Goal: Task Accomplishment & Management: Manage account settings

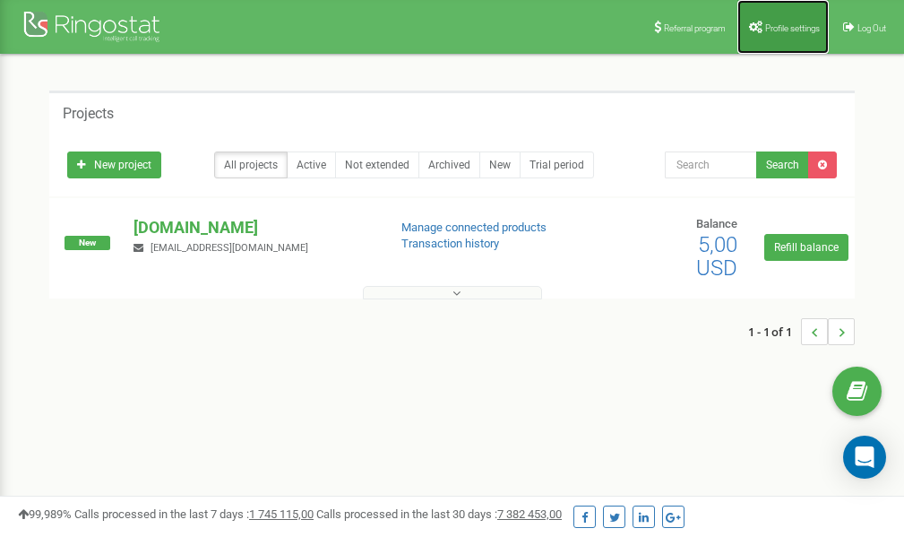
click at [785, 31] on span "Profile settings" at bounding box center [792, 28] width 55 height 10
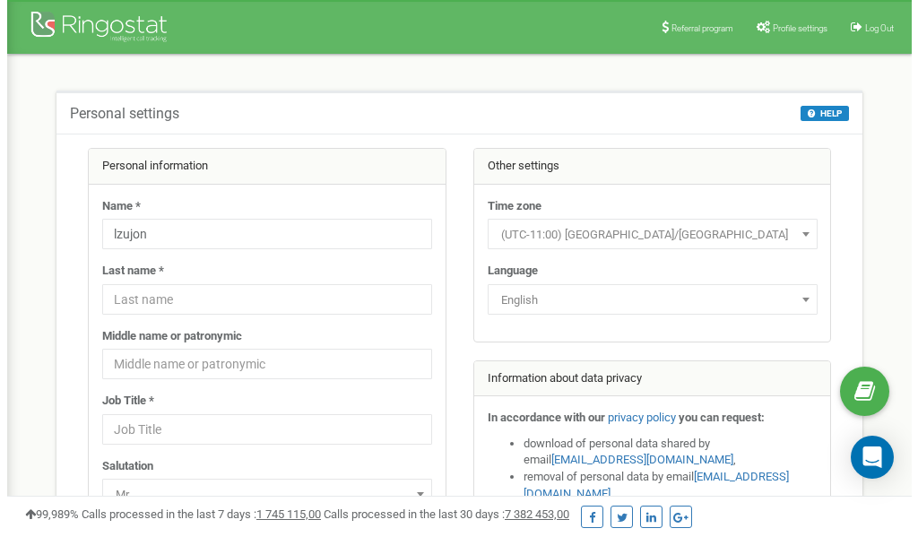
scroll to position [90, 0]
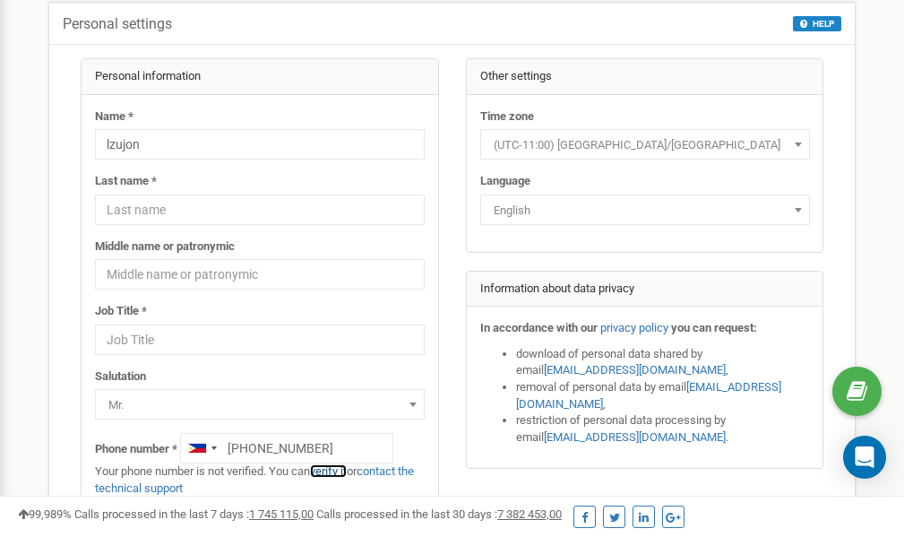
click at [333, 471] on link "verify it" at bounding box center [328, 470] width 37 height 13
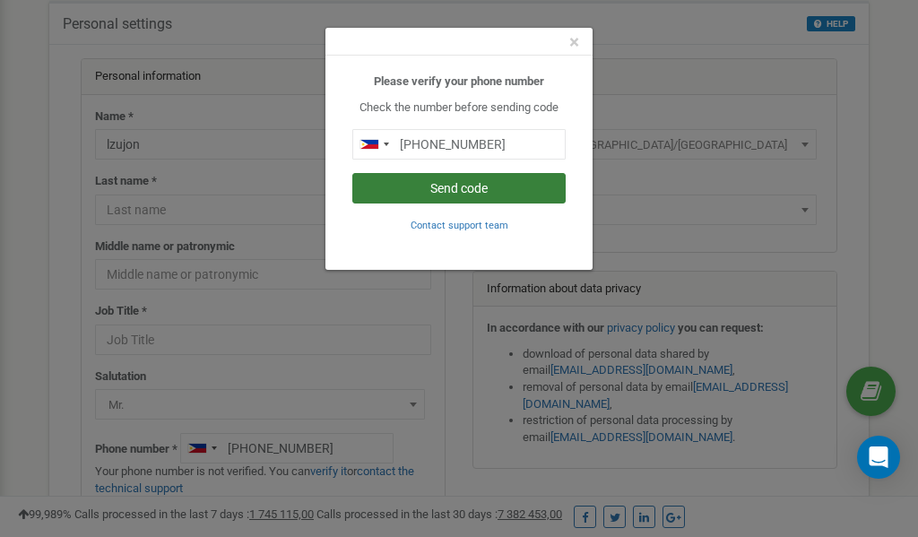
click at [480, 186] on button "Send code" at bounding box center [458, 188] width 213 height 30
